Goal: Download file/media

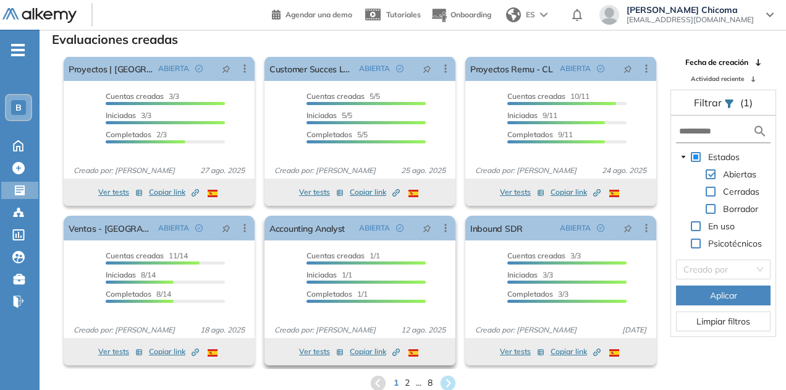
scroll to position [6, 0]
click at [429, 383] on span "8" at bounding box center [430, 383] width 6 height 14
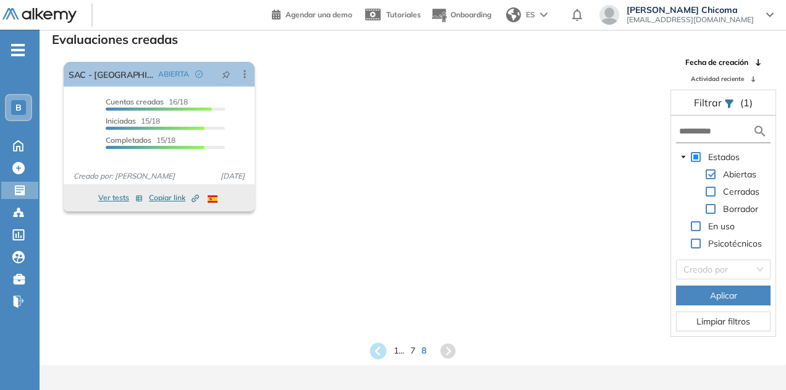
click at [376, 352] on icon at bounding box center [378, 350] width 20 height 20
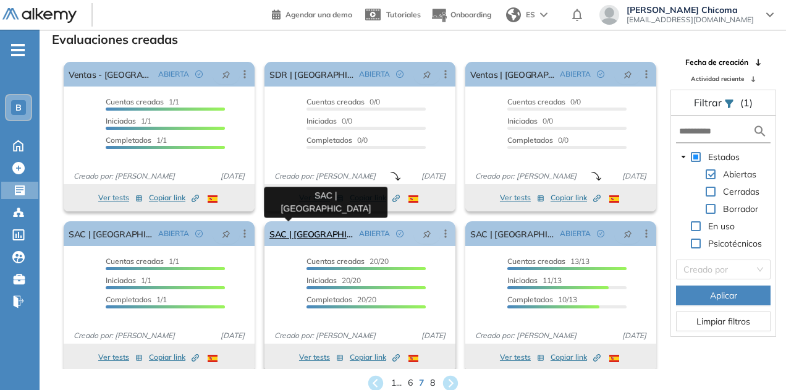
click at [303, 238] on link "SAC | [GEOGRAPHIC_DATA]" at bounding box center [311, 233] width 85 height 25
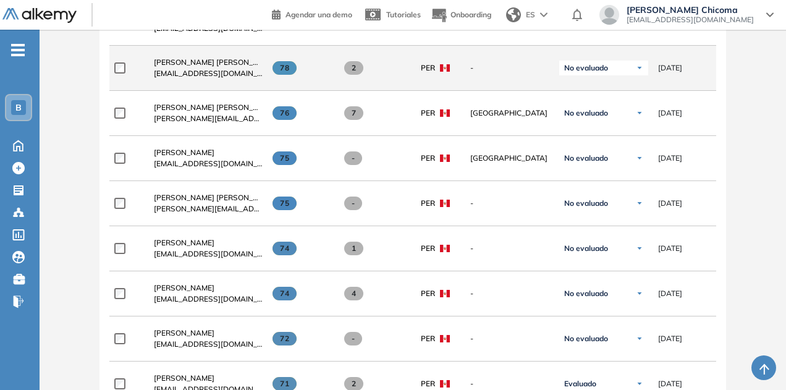
scroll to position [618, 0]
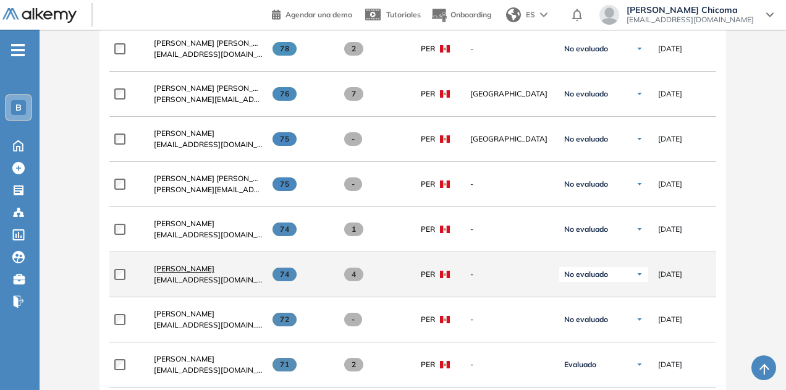
click at [180, 270] on span "[PERSON_NAME]" at bounding box center [184, 268] width 61 height 9
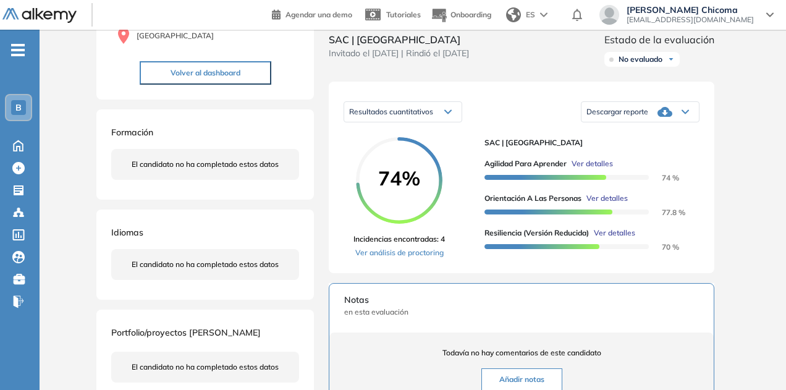
scroll to position [185, 0]
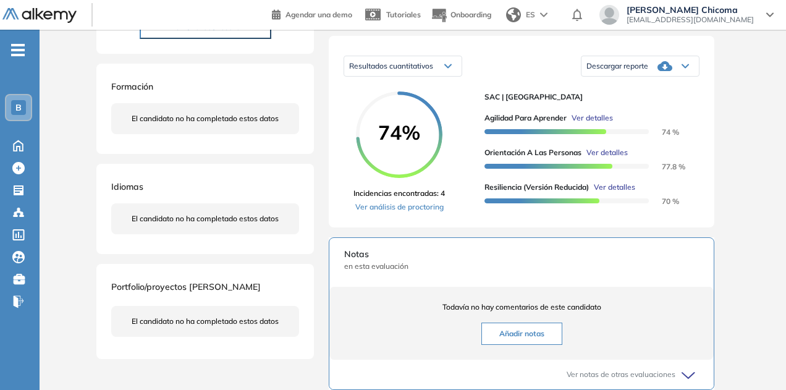
click at [640, 78] on div "Descargar reporte" at bounding box center [639, 66] width 117 height 25
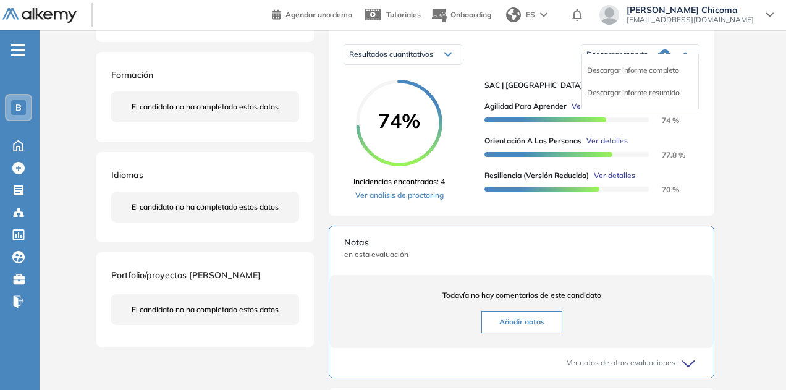
scroll to position [111, 0]
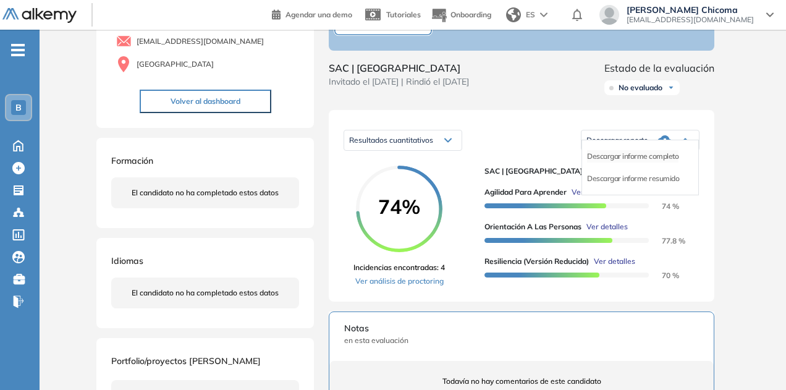
click at [612, 163] on li "Descargar informe completo" at bounding box center [632, 156] width 91 height 12
